Goal: Communication & Community: Ask a question

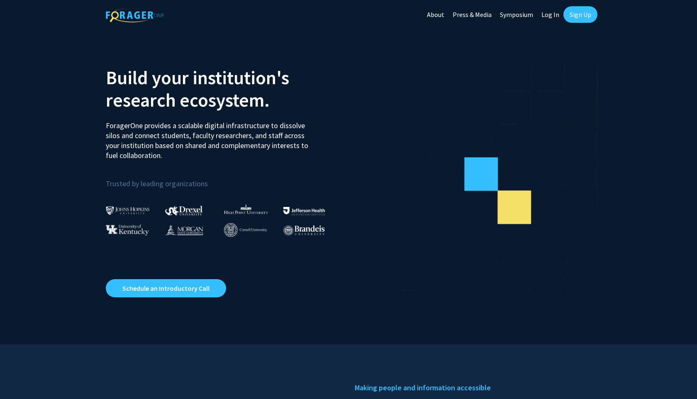
click at [552, 9] on link "Log In" at bounding box center [550, 14] width 26 height 29
select select
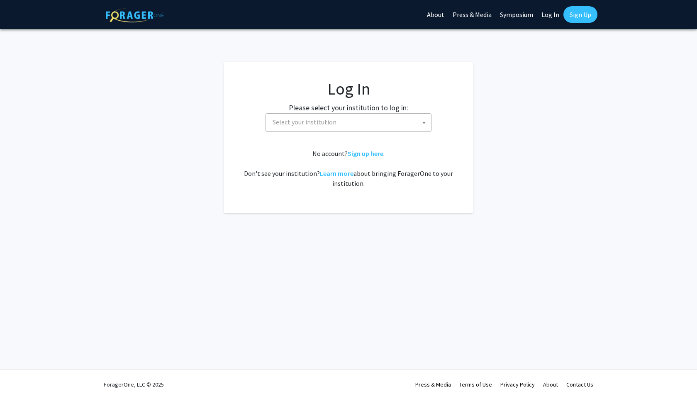
click at [318, 120] on span "Select your institution" at bounding box center [304, 122] width 64 height 8
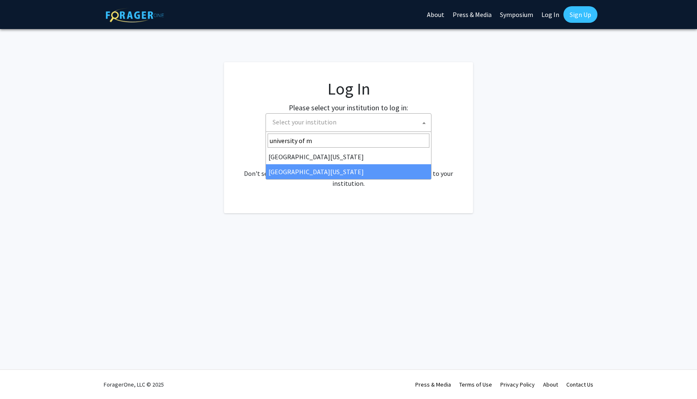
type input "university of m"
drag, startPoint x: 296, startPoint y: 163, endPoint x: 297, endPoint y: 171, distance: 7.9
select select "33"
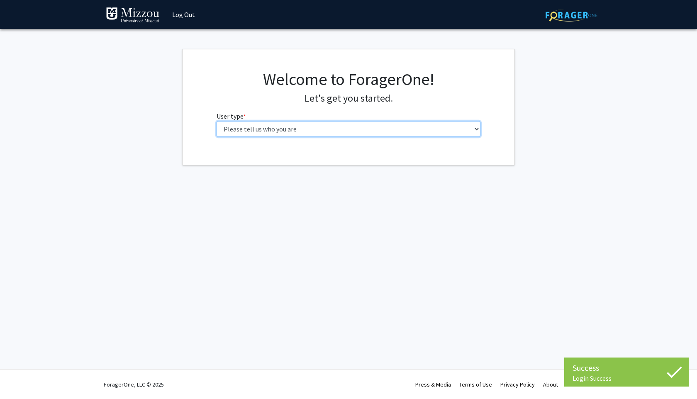
click at [293, 126] on select "Please tell us who you are Undergraduate Student Master's Student Doctoral Cand…" at bounding box center [348, 129] width 264 height 16
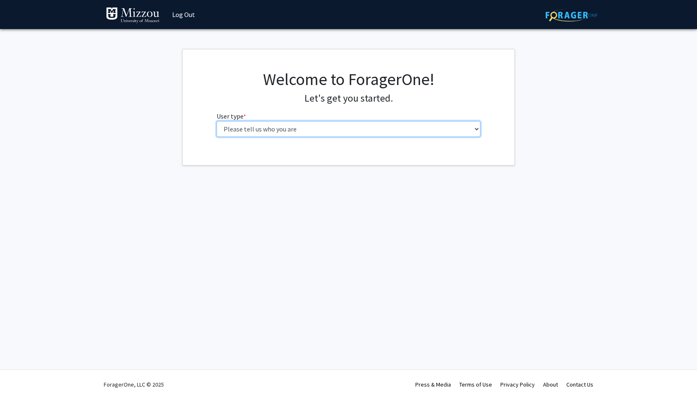
select select "1: undergrad"
click at [216, 121] on select "Please tell us who you are Undergraduate Student Master's Student Doctoral Cand…" at bounding box center [348, 129] width 264 height 16
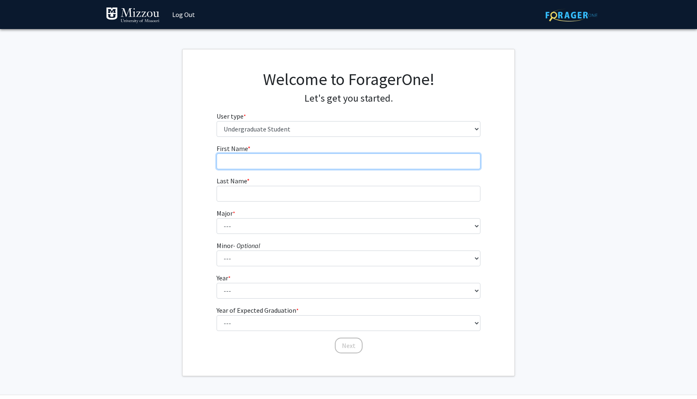
click at [360, 166] on input "First Name * required" at bounding box center [348, 161] width 264 height 16
type input "Asia"
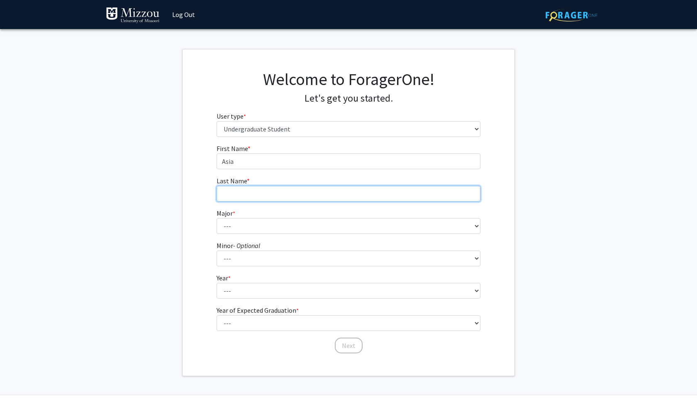
click at [271, 194] on input "Last Name * required" at bounding box center [348, 194] width 264 height 16
type input "Ellingsworth"
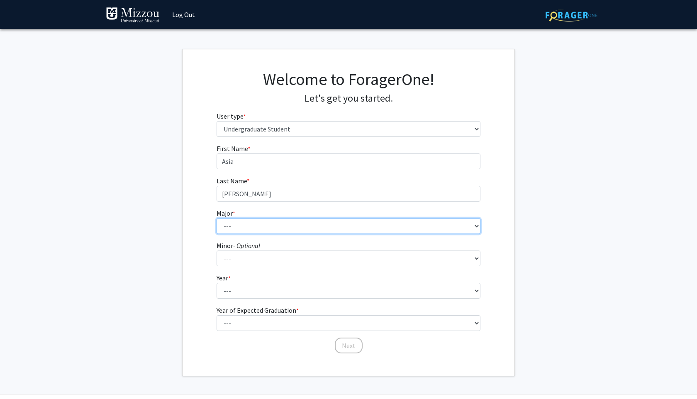
click at [258, 224] on select "--- Agribusiness Management Agricultural Education Agricultural Education: Comm…" at bounding box center [348, 226] width 264 height 16
select select "135: 2628"
click at [216, 218] on select "--- Agribusiness Management Agricultural Education Agricultural Education: Comm…" at bounding box center [348, 226] width 264 height 16
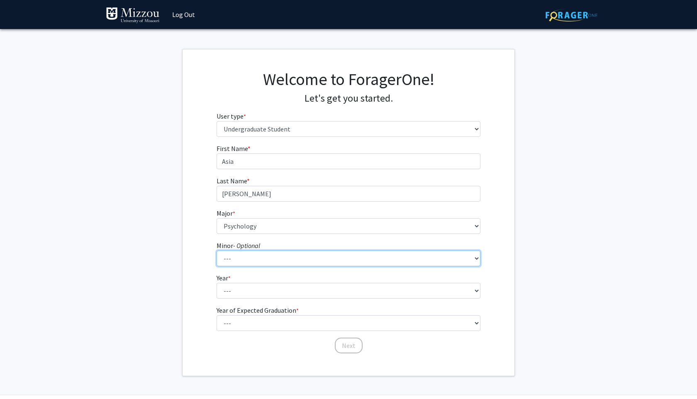
click at [276, 255] on select "--- Accountancy Aerospace Engineering Aerospace Studies Agribusiness Management…" at bounding box center [348, 258] width 264 height 16
select select "70: 2026"
click at [216, 250] on select "--- Accountancy Aerospace Engineering Aerospace Studies Agribusiness Management…" at bounding box center [348, 258] width 264 height 16
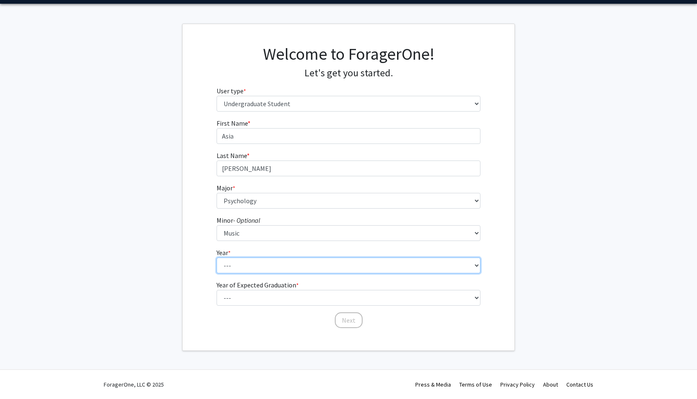
click at [273, 265] on select "--- First-year Sophomore Junior Senior Postbaccalaureate Certificate" at bounding box center [348, 266] width 264 height 16
select select "4: senior"
click at [216, 258] on select "--- First-year Sophomore Junior Senior Postbaccalaureate Certificate" at bounding box center [348, 266] width 264 height 16
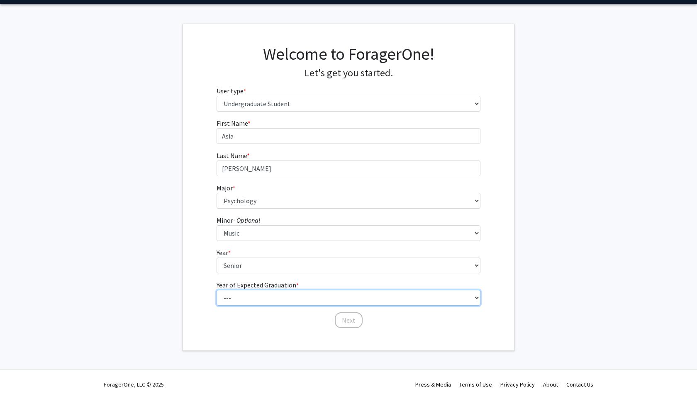
click at [248, 297] on select "--- 2025 2026 2027 2028 2029 2030 2031 2032 2033 2034" at bounding box center [348, 298] width 264 height 16
select select "2: 2026"
click at [216, 290] on select "--- 2025 2026 2027 2028 2029 2030 2031 2032 2033 2034" at bounding box center [348, 298] width 264 height 16
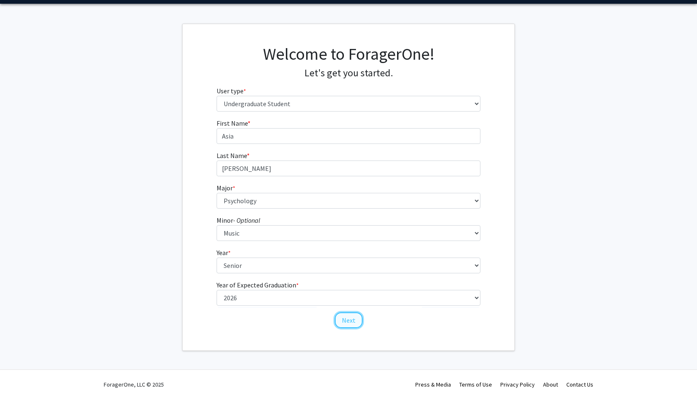
click at [354, 325] on button "Next" at bounding box center [349, 320] width 28 height 16
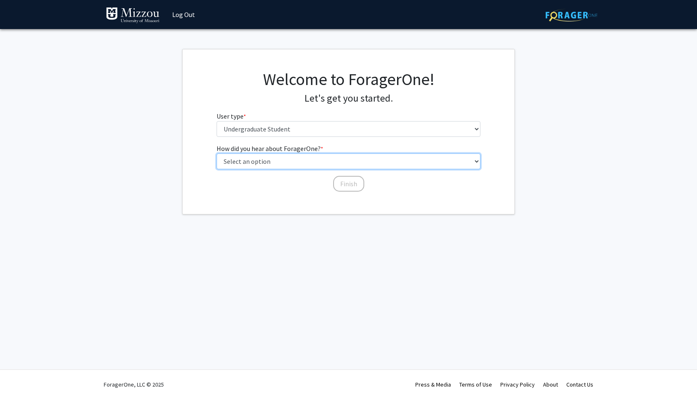
click at [301, 161] on select "Select an option Peer/student recommendation Faculty/staff recommendation Unive…" at bounding box center [348, 161] width 264 height 16
select select "2: faculty_recommendation"
click at [216, 153] on select "Select an option Peer/student recommendation Faculty/staff recommendation Unive…" at bounding box center [348, 161] width 264 height 16
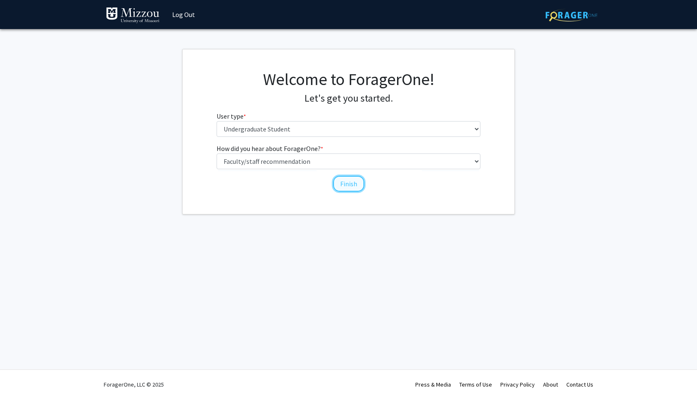
click at [346, 187] on button "Finish" at bounding box center [348, 184] width 31 height 16
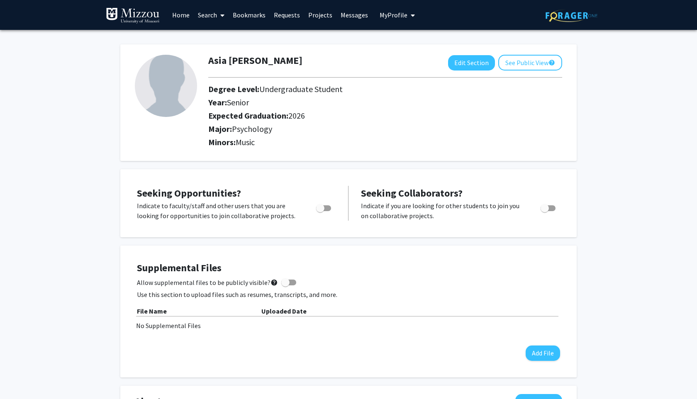
click at [219, 11] on span at bounding box center [220, 15] width 7 height 29
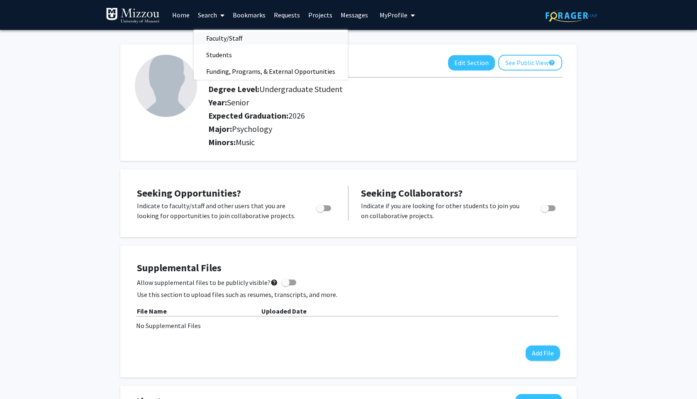
click at [230, 36] on span "Faculty/Staff" at bounding box center [224, 38] width 61 height 17
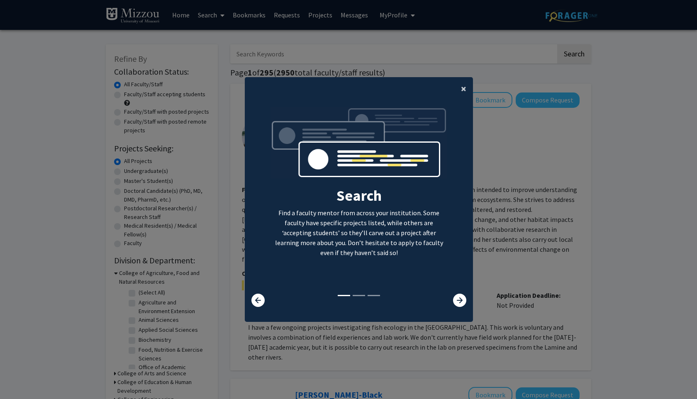
click at [457, 91] on button "×" at bounding box center [463, 88] width 19 height 23
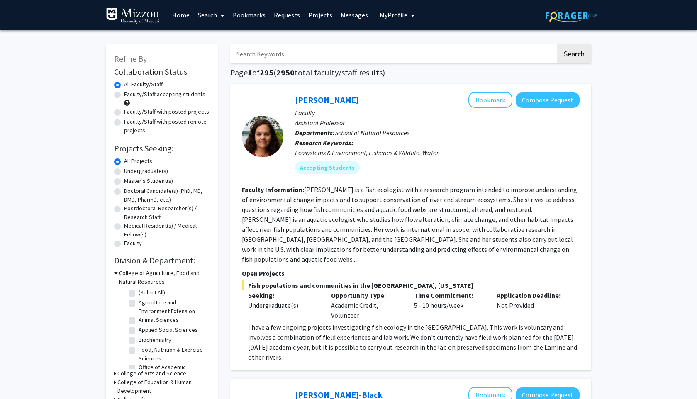
click at [366, 49] on input "Search Keywords" at bounding box center [393, 53] width 326 height 19
type input "ellis-kalton"
click at [557, 44] on button "Search" at bounding box center [574, 53] width 34 height 19
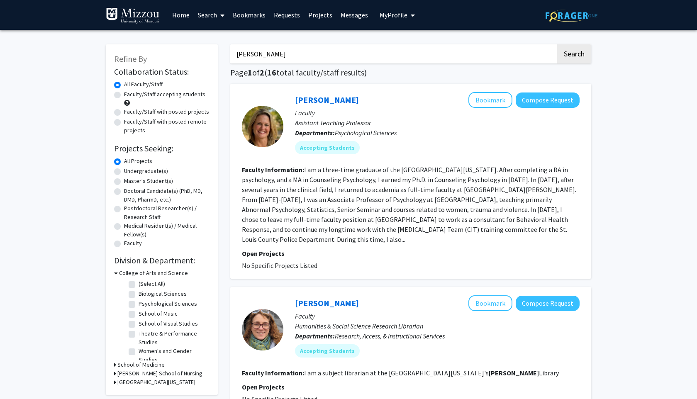
click at [265, 129] on div at bounding box center [262, 126] width 41 height 41
click at [332, 100] on link "Carrie Ellis-Kalton" at bounding box center [327, 100] width 64 height 10
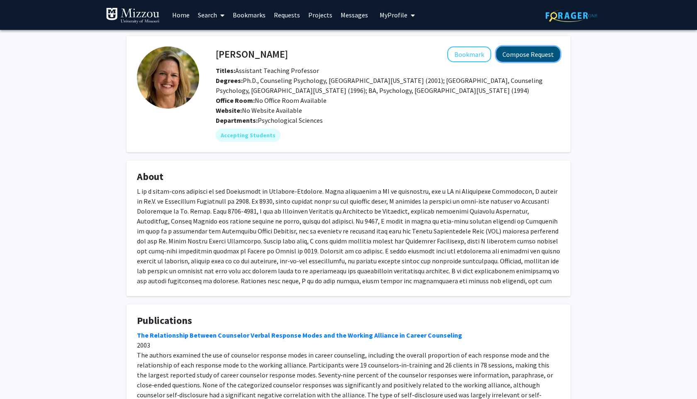
click at [527, 59] on button "Compose Request" at bounding box center [528, 53] width 64 height 15
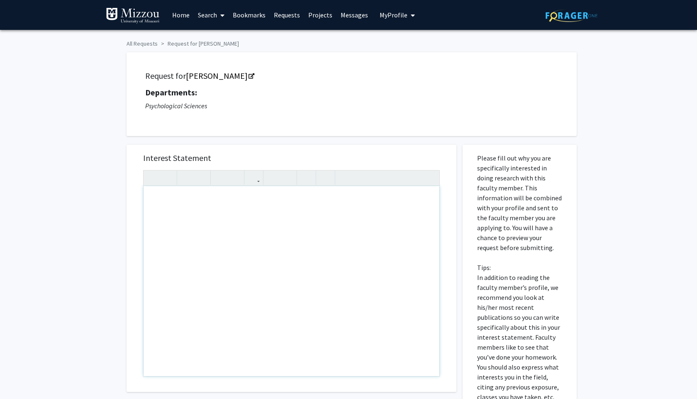
click at [216, 214] on div "Note to users with screen readers: Please press Alt+0 or Option+0 to deactivate…" at bounding box center [291, 281] width 296 height 190
type textarea "O"
type textarea "Psych 3020 - 02"
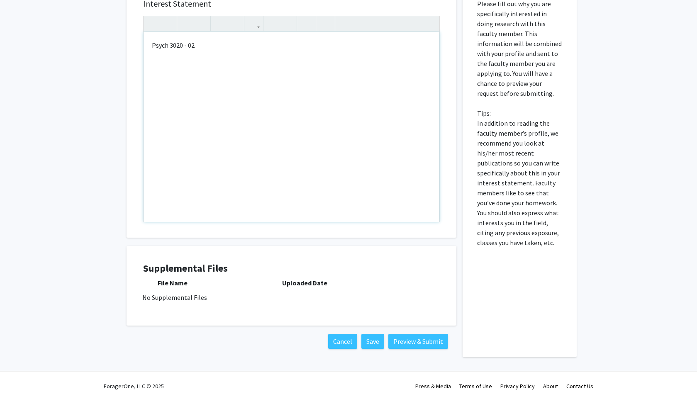
scroll to position [156, 0]
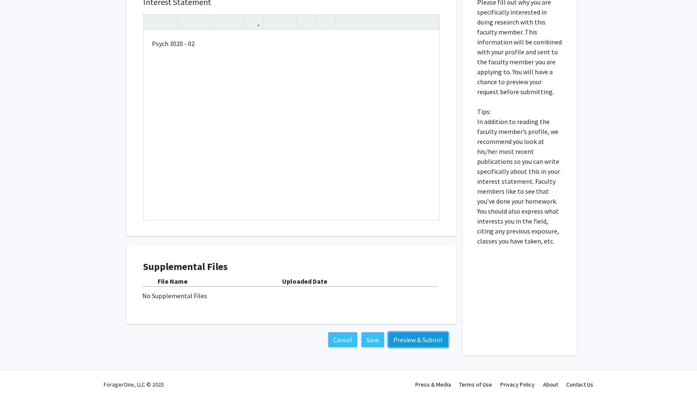
click at [417, 340] on button "Preview & Submit" at bounding box center [418, 339] width 60 height 15
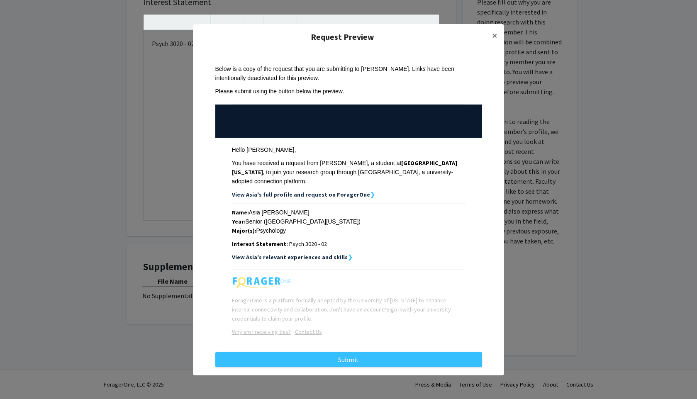
scroll to position [8, 0]
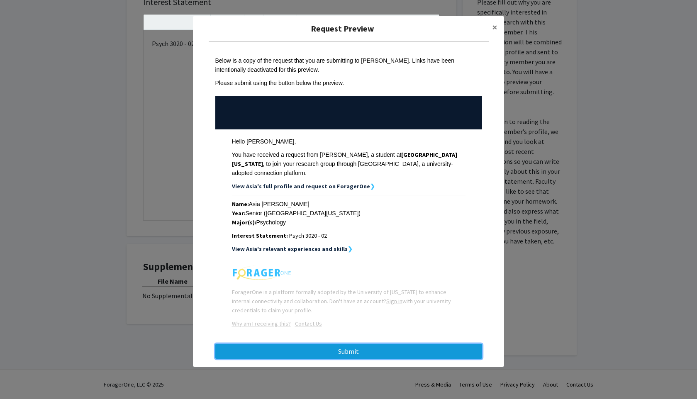
click at [373, 348] on button "Submit" at bounding box center [348, 351] width 267 height 15
